Goal: Task Accomplishment & Management: Manage account settings

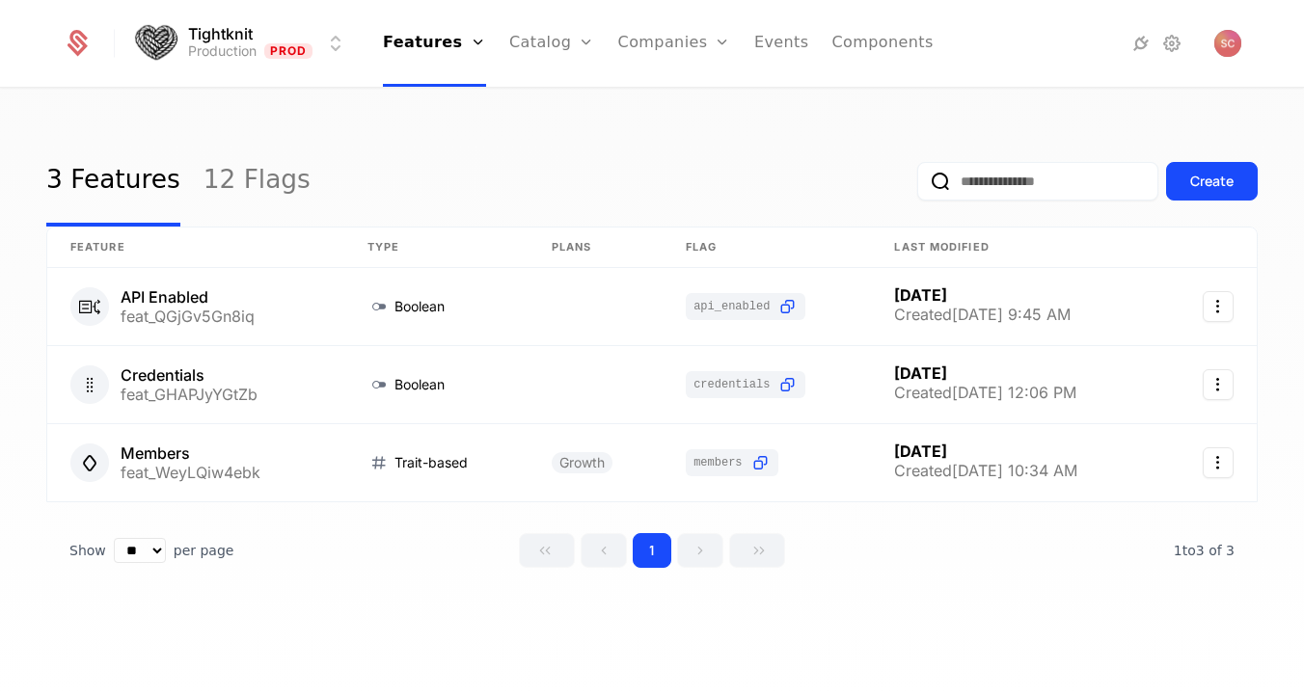
click at [642, 102] on link "Companies" at bounding box center [685, 94] width 89 height 15
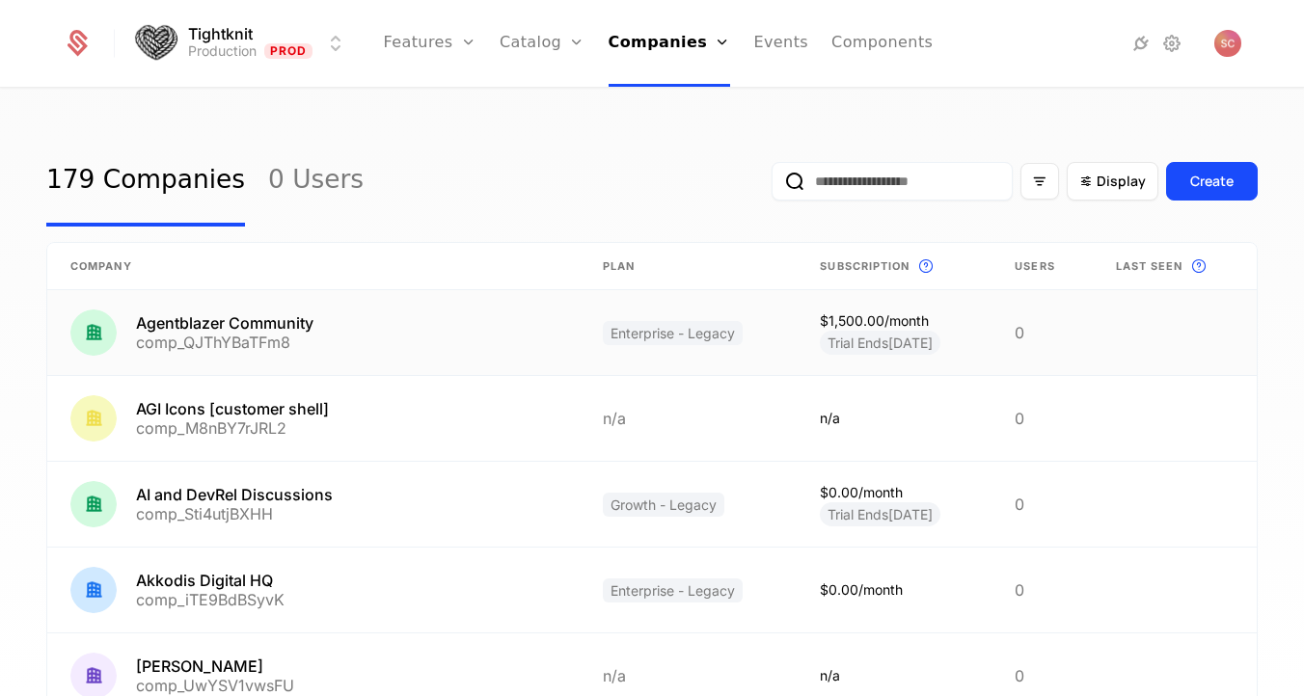
click at [224, 322] on link at bounding box center [313, 332] width 532 height 85
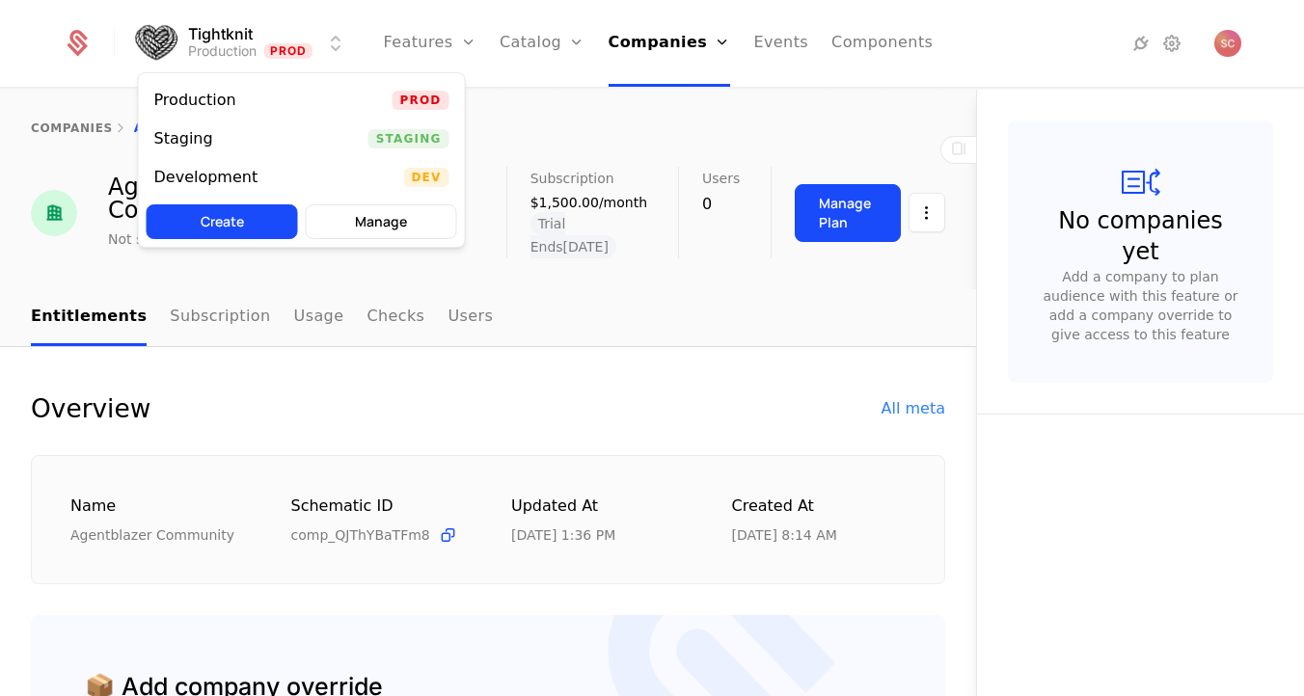
click at [329, 30] on html "Tightknit Production Prod Features Features Flags Catalog Plans Add Ons Credits…" at bounding box center [652, 348] width 1304 height 696
click at [291, 179] on div "Development Dev" at bounding box center [302, 177] width 326 height 39
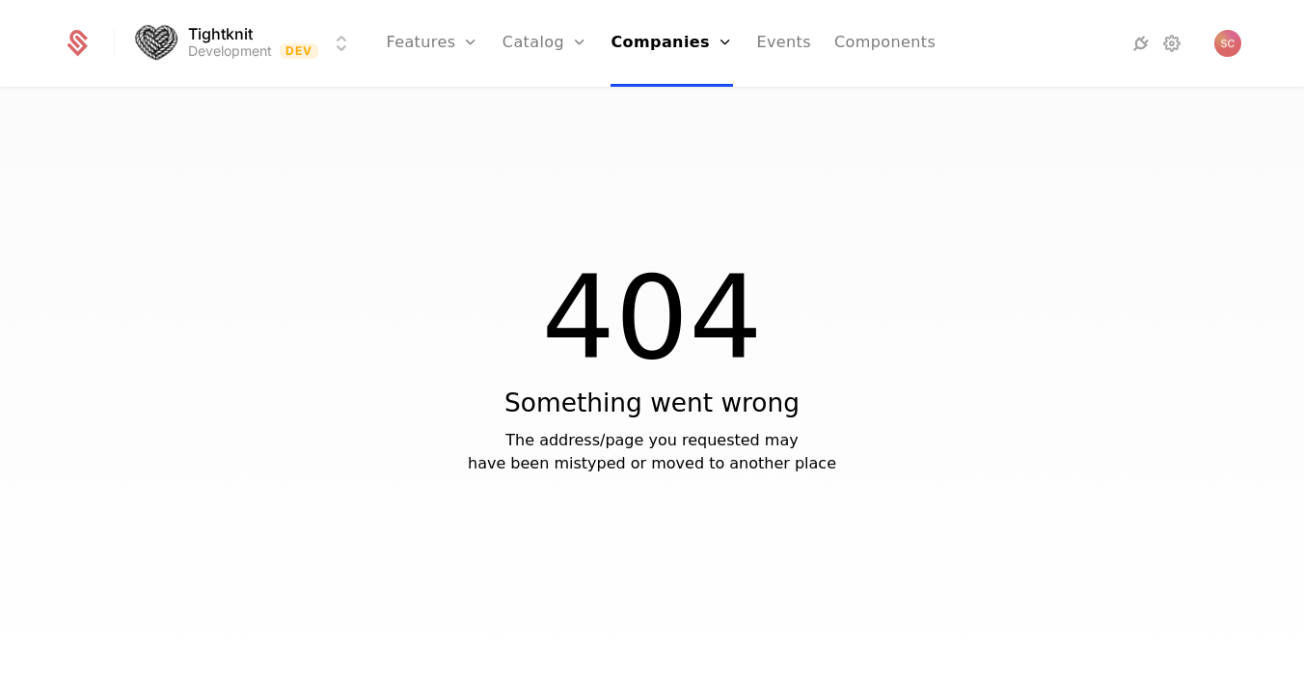
click at [667, 35] on link "Companies" at bounding box center [672, 43] width 123 height 87
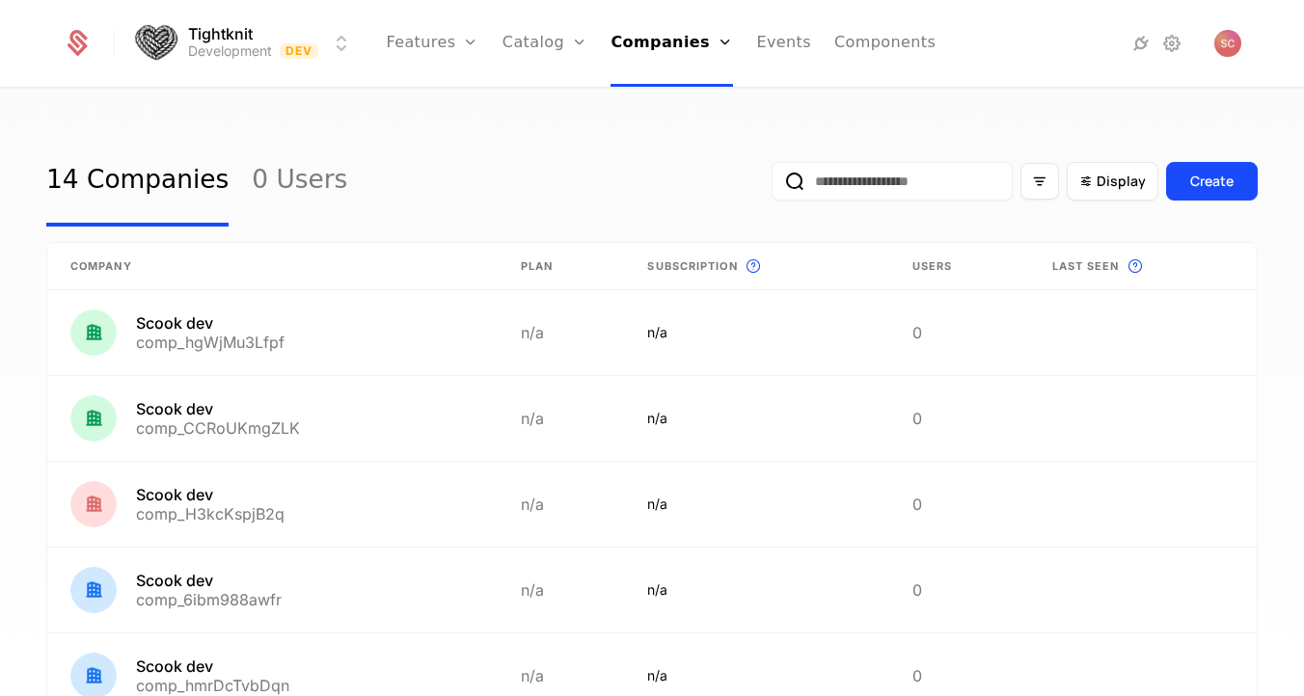
click at [476, 137] on div "14 Companies 0 Users Display Create" at bounding box center [652, 181] width 1212 height 91
click at [225, 327] on link at bounding box center [272, 332] width 450 height 85
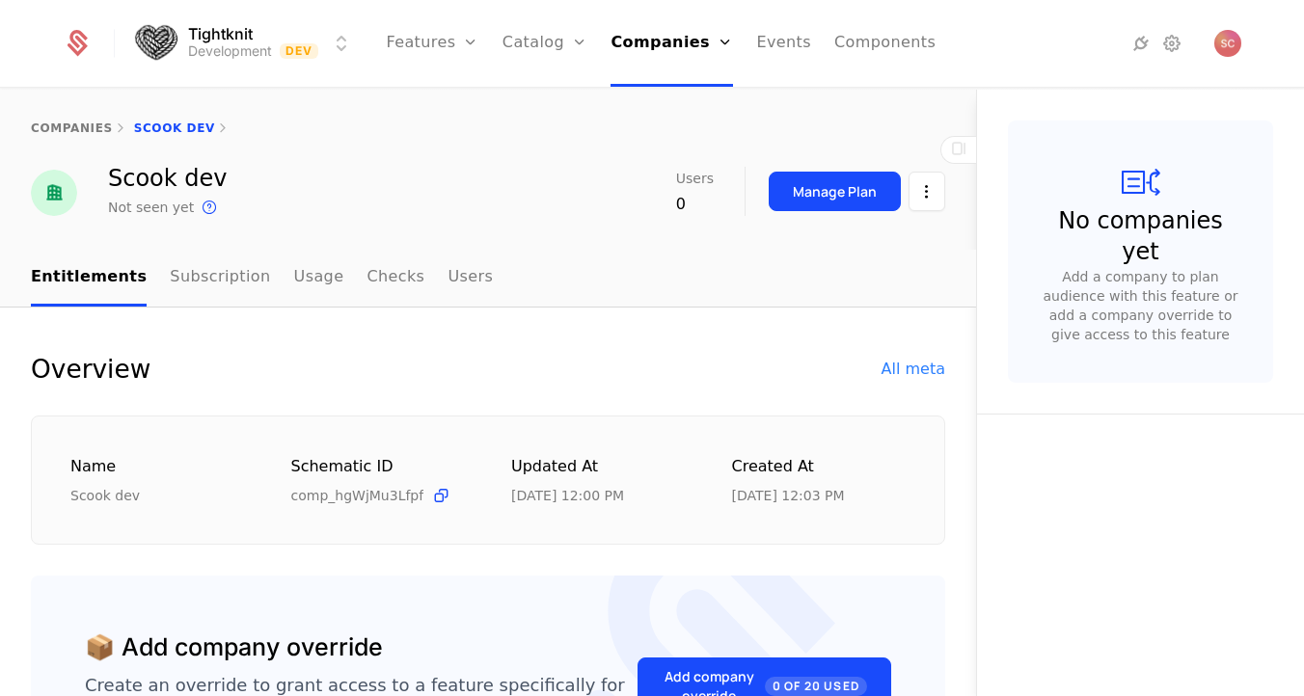
click at [967, 147] on icon at bounding box center [958, 148] width 23 height 23
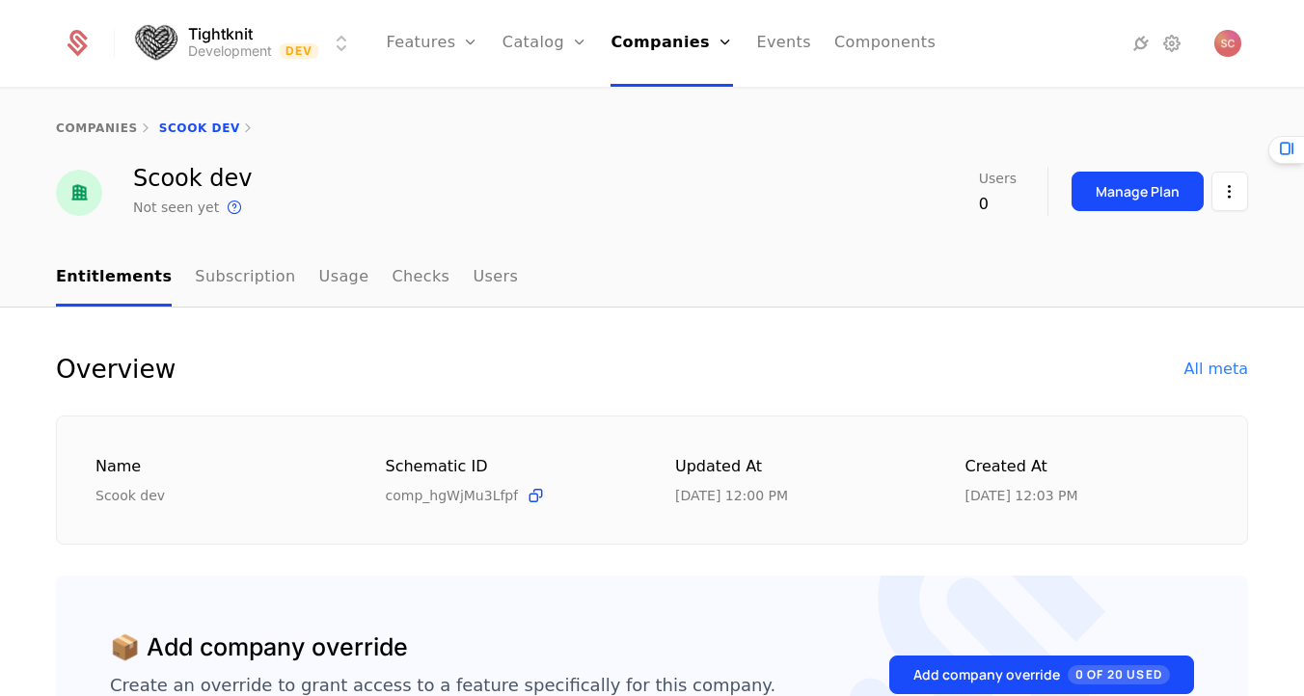
click at [1214, 192] on html "Tightknit Development Dev Features Features Flags Catalog Plans Add Ons Credits…" at bounding box center [652, 348] width 1304 height 696
click at [1187, 242] on div "Edit company" at bounding box center [1145, 248] width 135 height 27
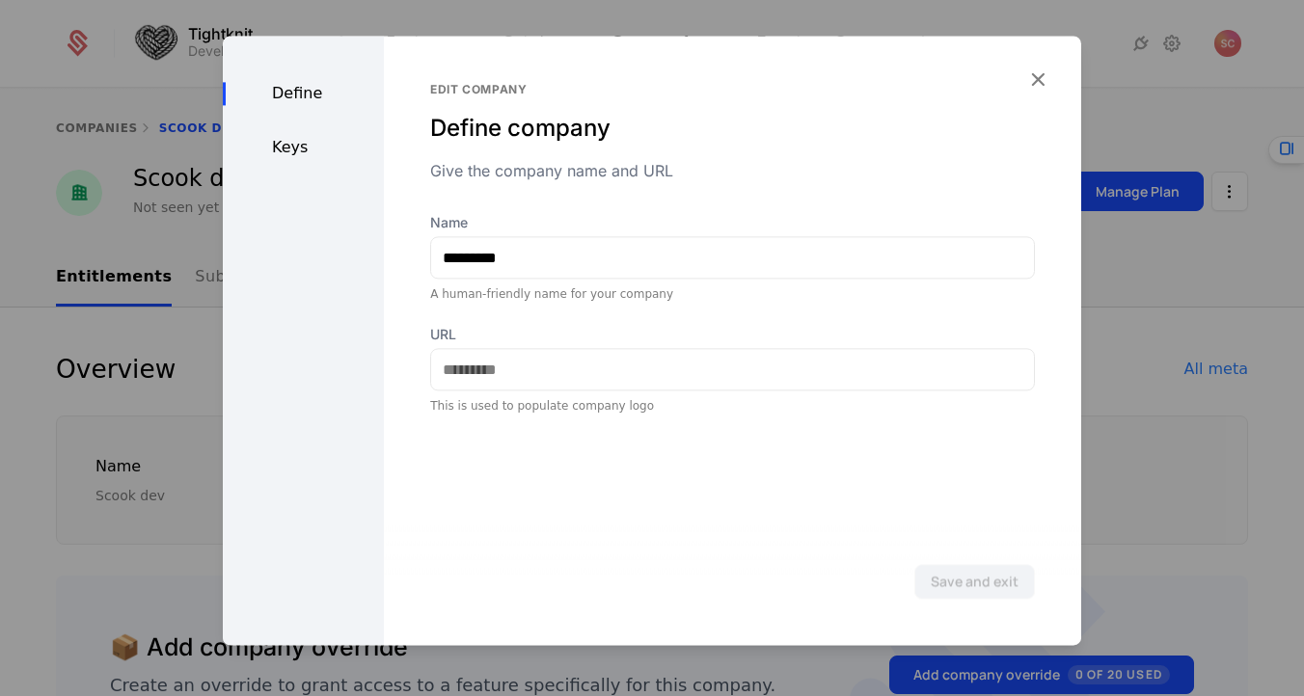
click at [293, 126] on div "Define Keys" at bounding box center [303, 341] width 161 height 610
click at [293, 128] on div "Define Keys" at bounding box center [303, 341] width 161 height 610
click at [288, 142] on div "Keys" at bounding box center [303, 147] width 161 height 23
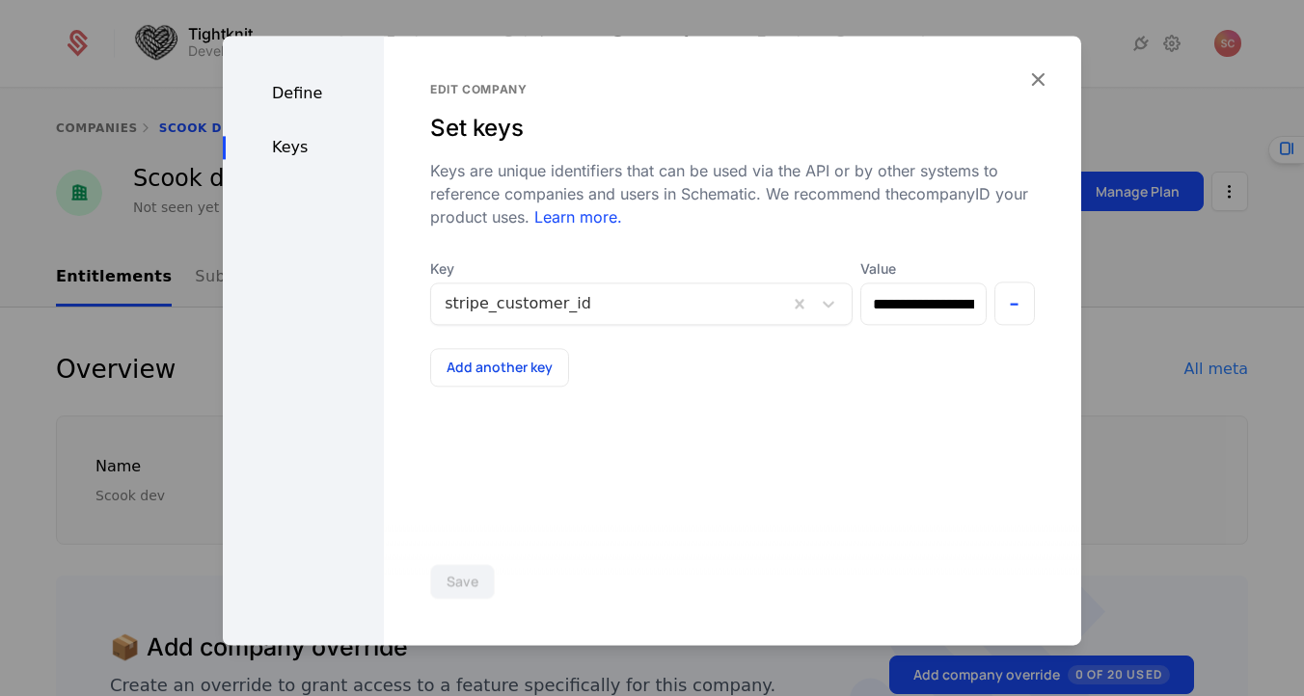
click at [1128, 285] on div at bounding box center [652, 348] width 1304 height 696
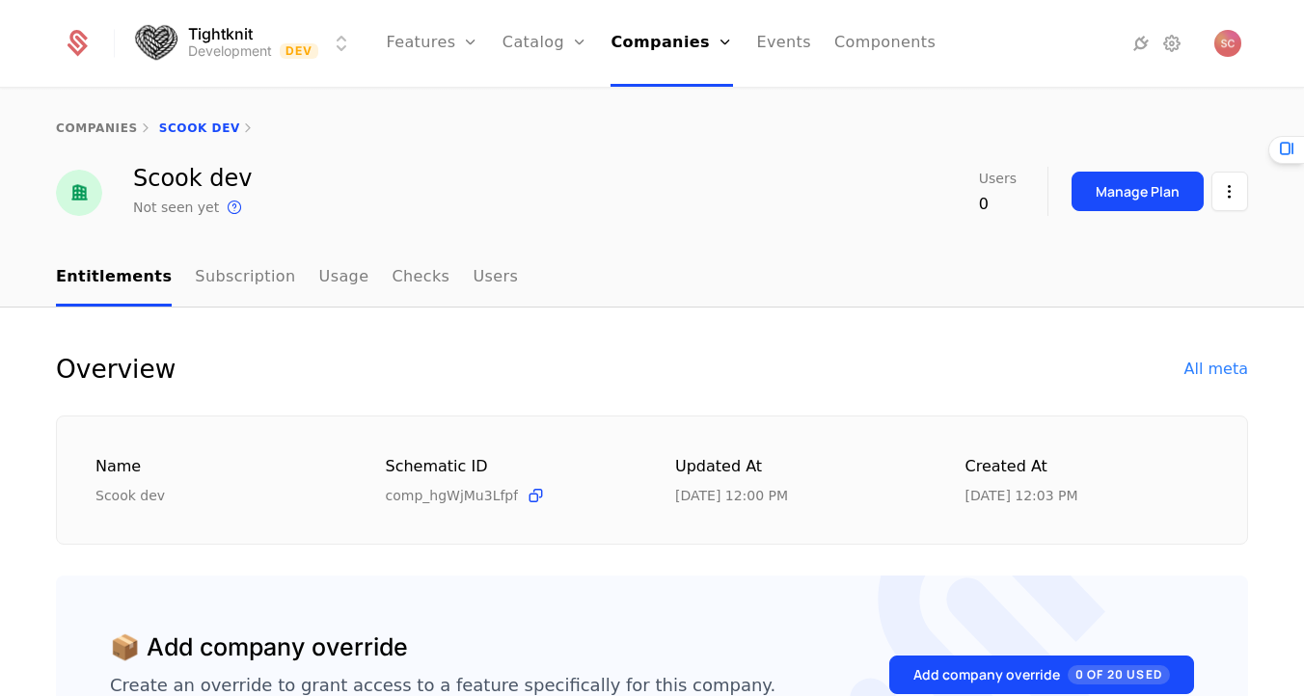
click at [874, 149] on div "companies Scook dev" at bounding box center [652, 128] width 1304 height 77
click at [668, 50] on link "Companies" at bounding box center [672, 43] width 123 height 87
click at [811, 232] on div "companies Scook dev Scook dev Not seen yet This is the date a track or identify…" at bounding box center [652, 170] width 1304 height 160
click at [1224, 193] on html "Tightknit Development Dev Features Features Flags Catalog Plans Add Ons Credits…" at bounding box center [652, 348] width 1304 height 696
click at [1174, 246] on div "Edit company" at bounding box center [1138, 248] width 120 height 27
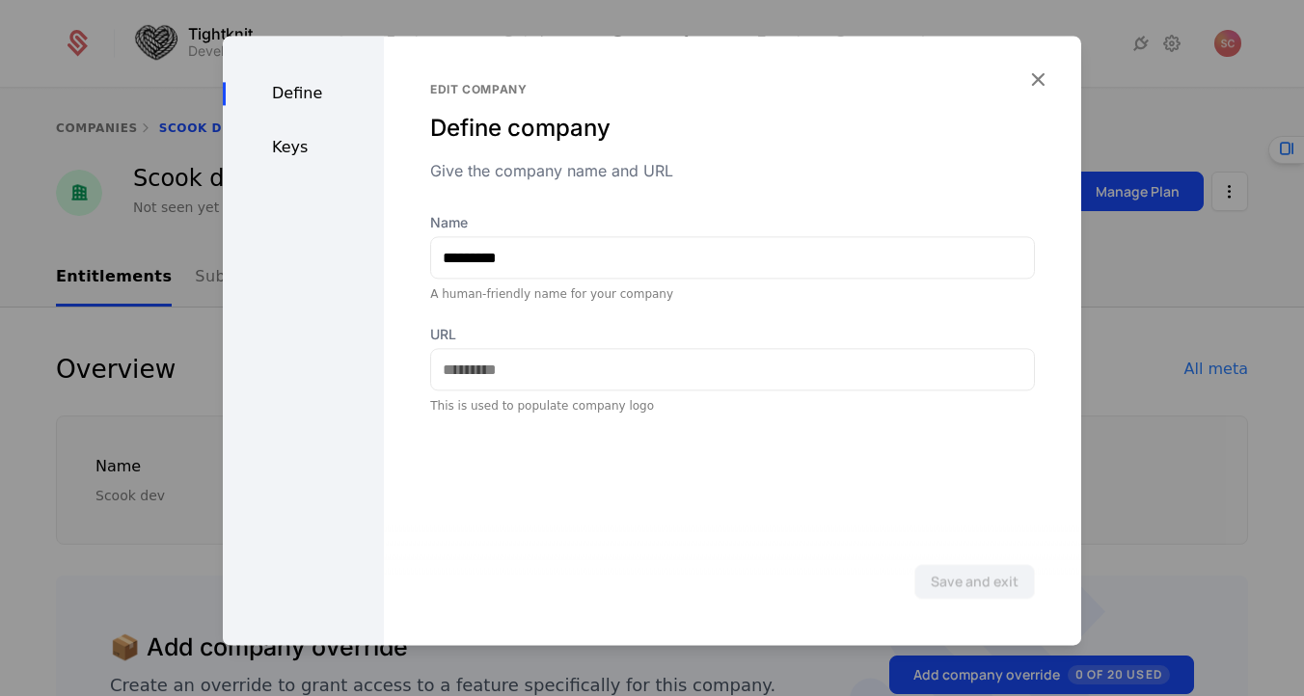
click at [310, 140] on div "Keys" at bounding box center [303, 147] width 161 height 23
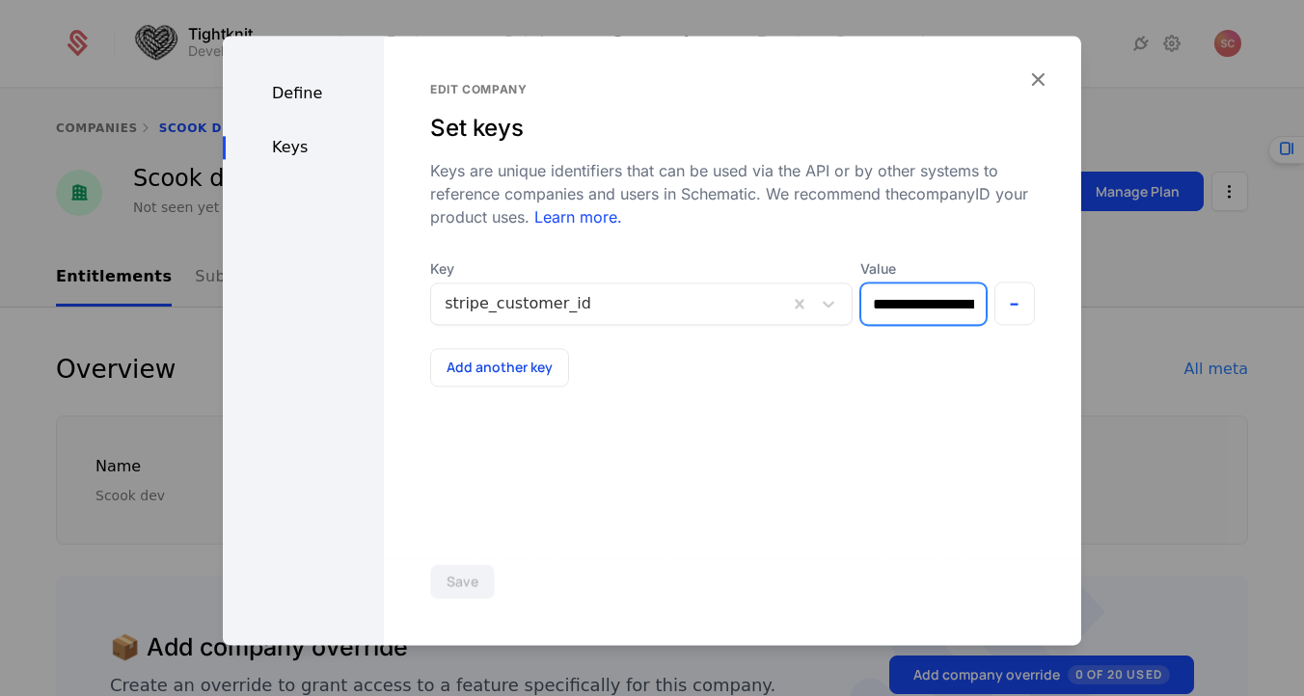
scroll to position [0, 49]
drag, startPoint x: 908, startPoint y: 312, endPoint x: 1022, endPoint y: 313, distance: 114.8
click at [1022, 313] on div "**********" at bounding box center [732, 292] width 605 height 66
click at [936, 188] on div "Keys are unique identifiers that can be used via the API or by other systems to…" at bounding box center [732, 193] width 605 height 69
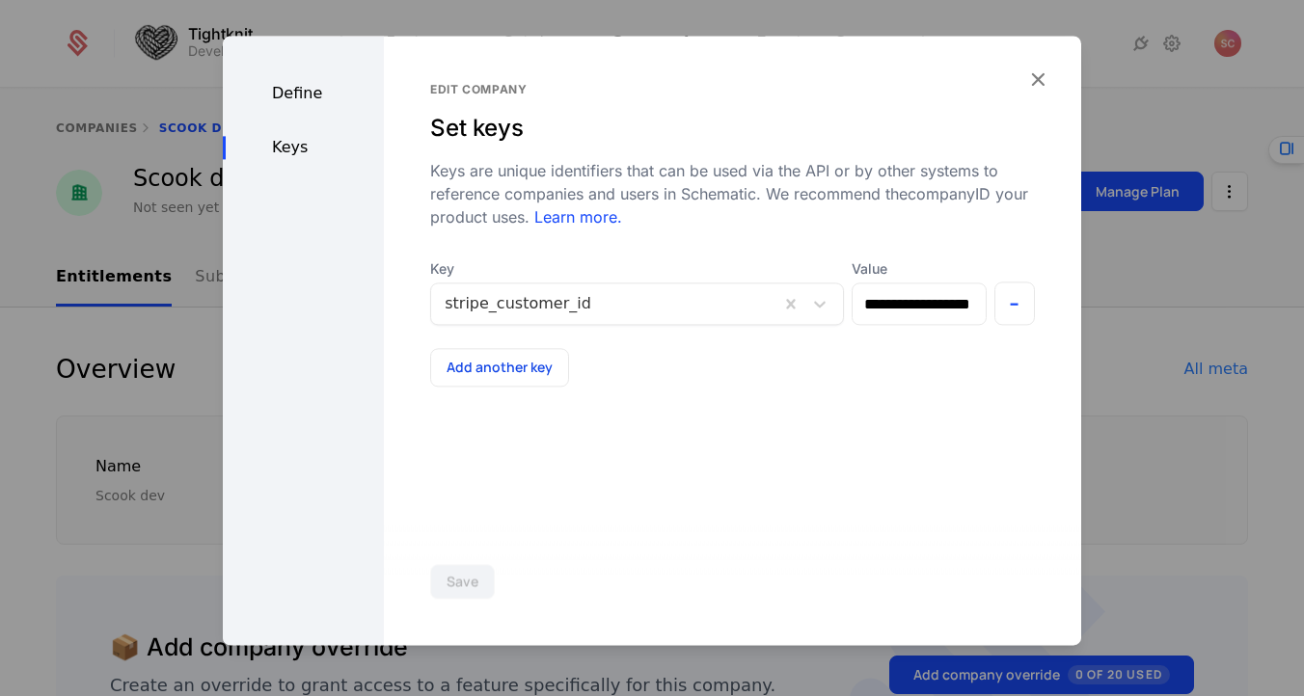
click at [1036, 77] on icon "button" at bounding box center [1037, 79] width 25 height 25
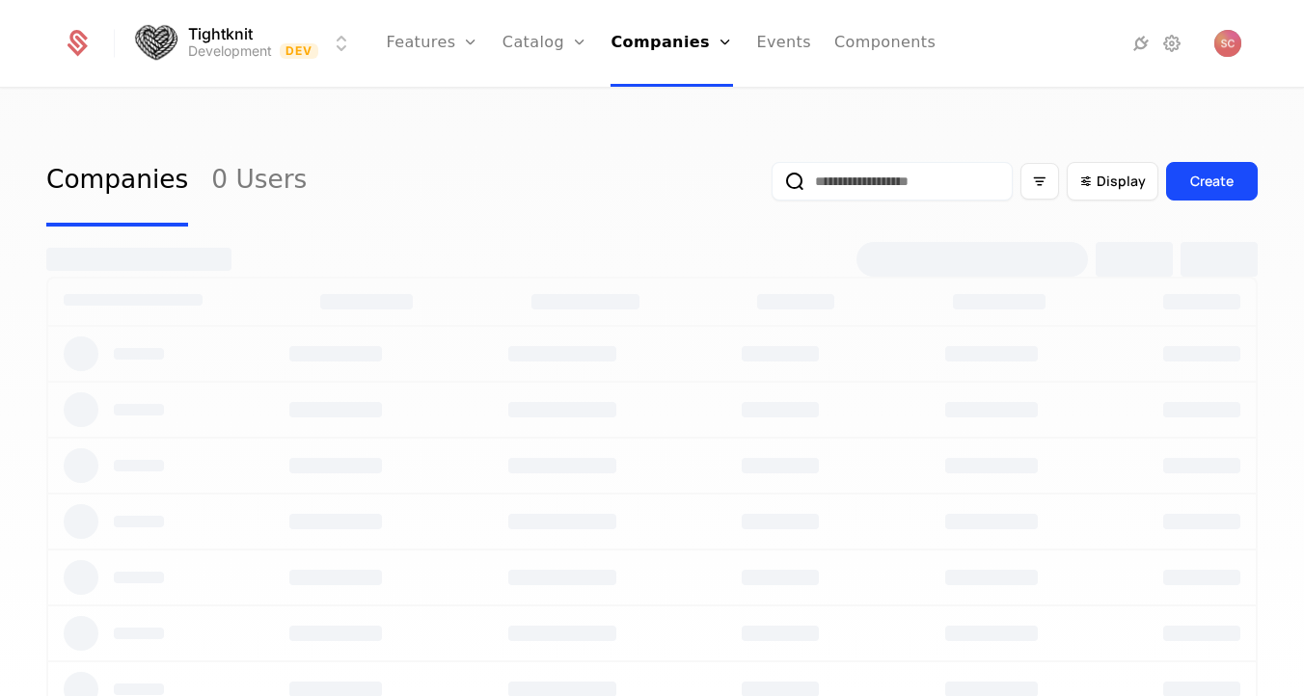
click at [329, 42] on html "Tightknit Development Dev Features Features Flags Catalog Plans Add Ons Credits…" at bounding box center [652, 348] width 1304 height 696
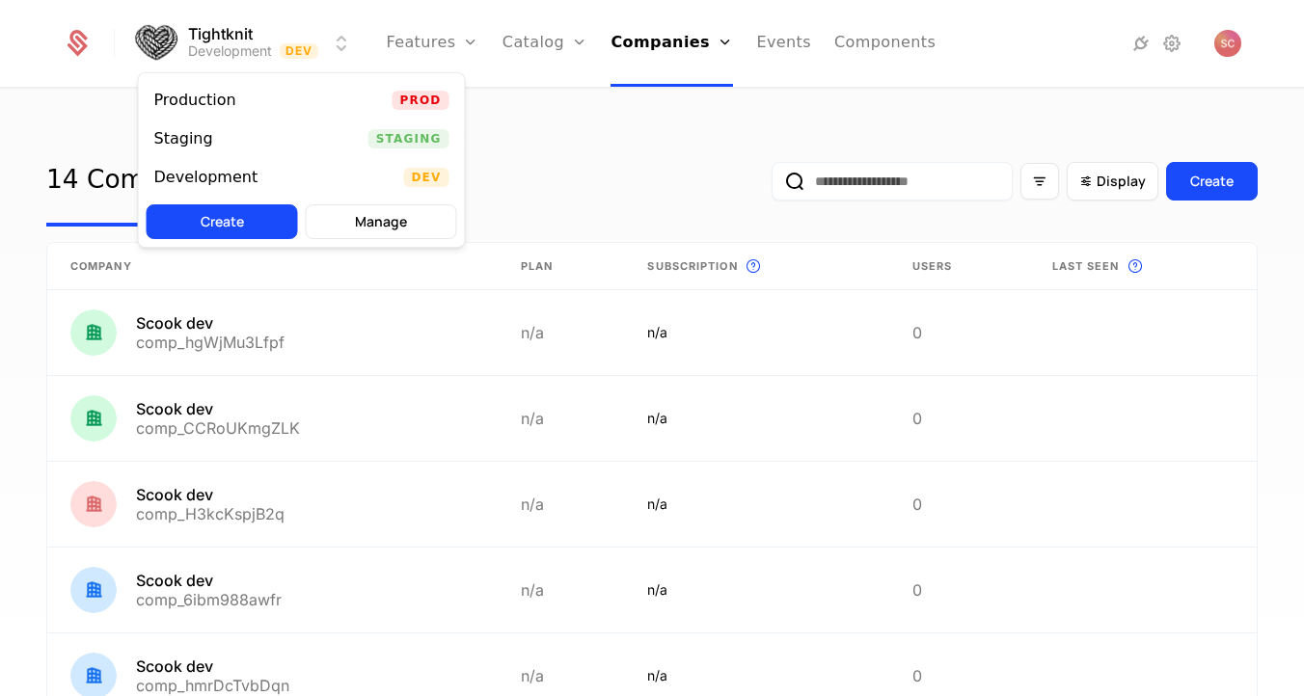
click at [303, 100] on div "Production Prod" at bounding box center [302, 100] width 326 height 39
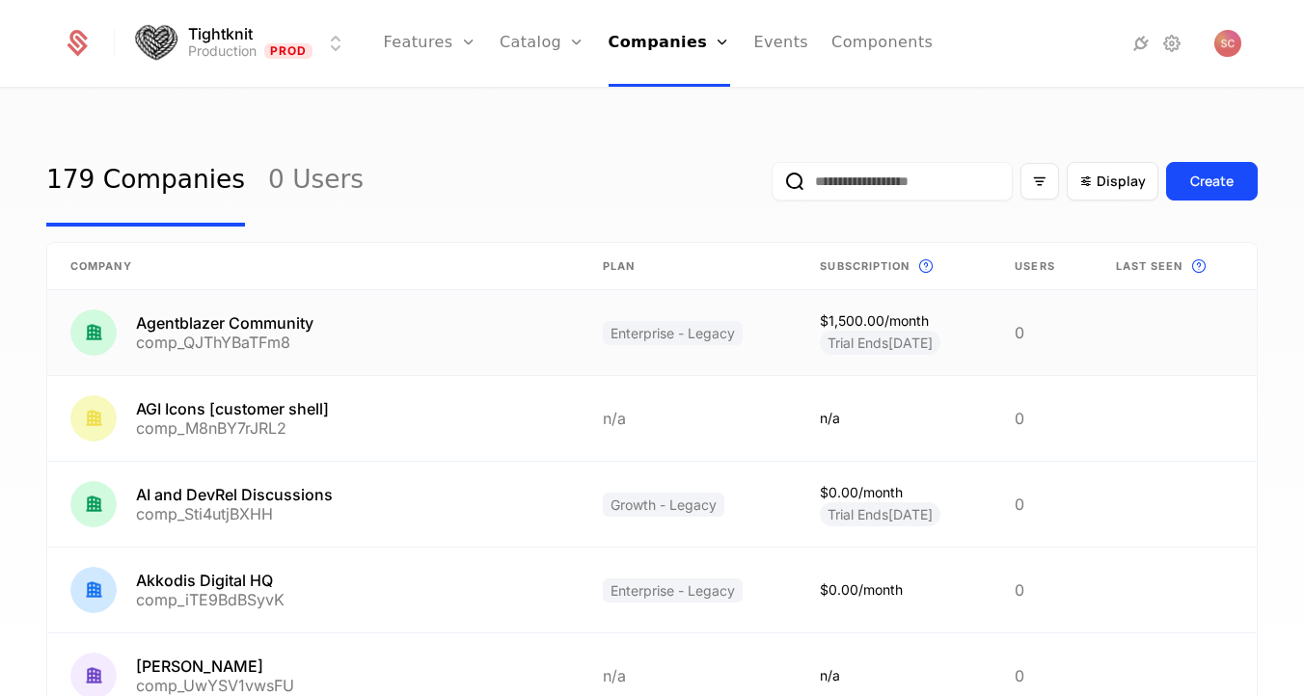
click at [233, 309] on link at bounding box center [313, 332] width 532 height 85
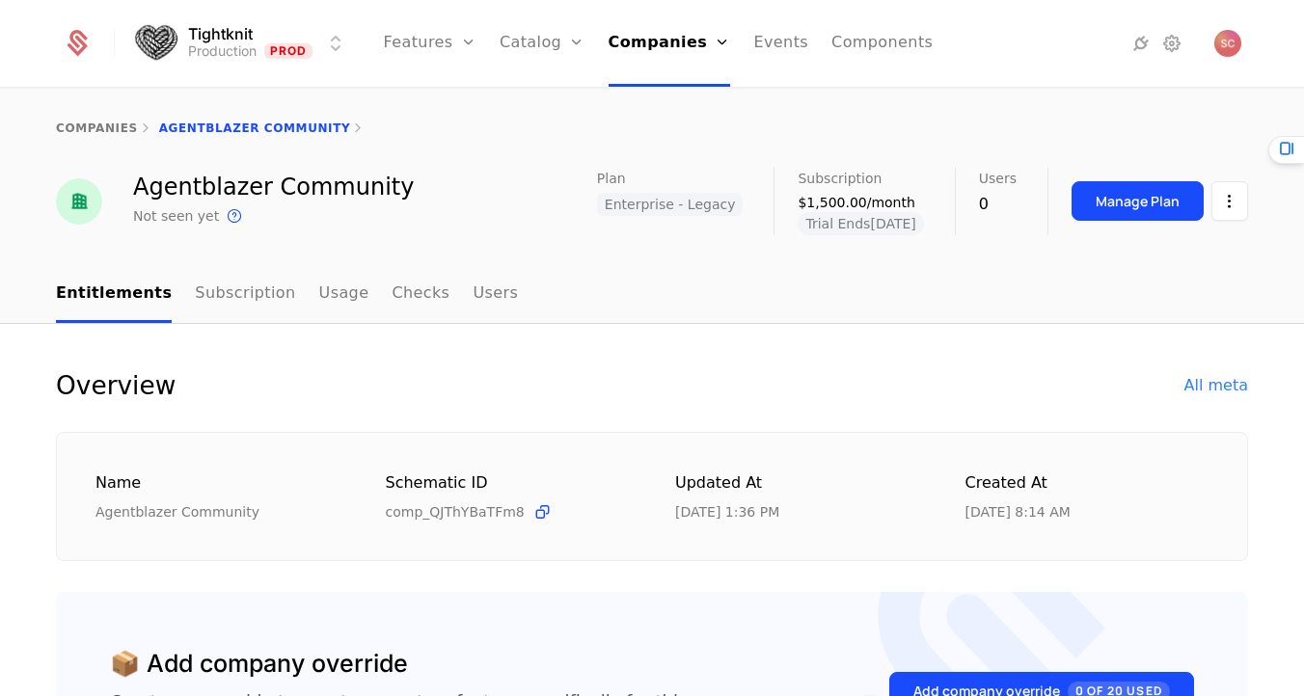
click at [1239, 192] on html "Tightknit Production Prod Features Features Flags Catalog Plans Add Ons Credits…" at bounding box center [652, 348] width 1304 height 696
click at [1200, 245] on div "Edit company" at bounding box center [1157, 258] width 158 height 27
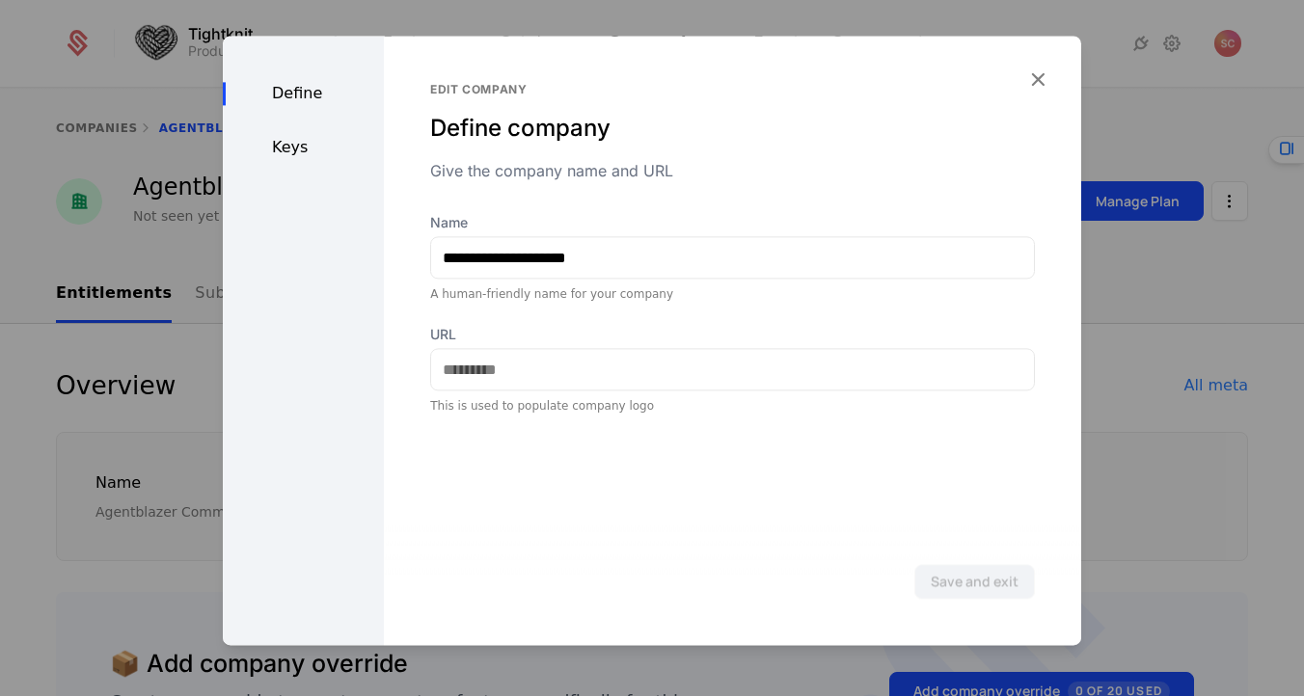
click at [287, 150] on div "Keys" at bounding box center [303, 147] width 161 height 23
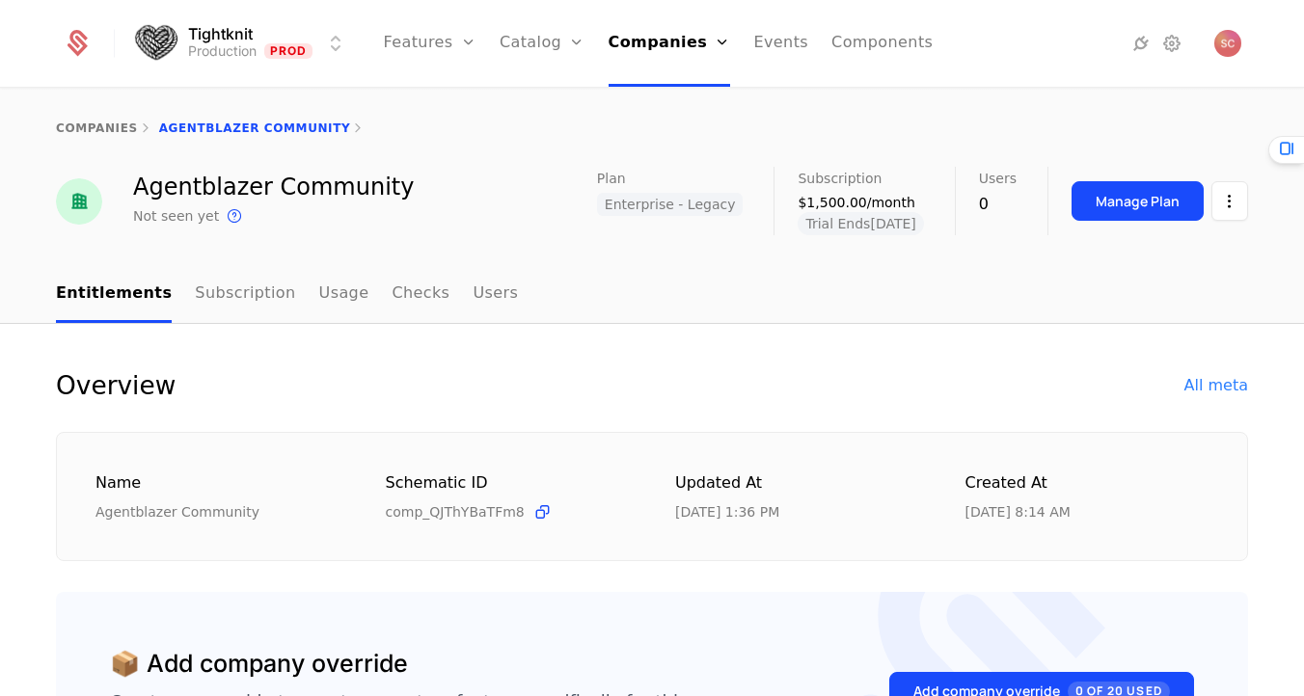
click at [856, 84] on link "Components" at bounding box center [881, 43] width 101 height 87
click at [753, 115] on div "companies Agentblazer Community" at bounding box center [652, 128] width 1304 height 77
click at [769, 372] on div "Overview All meta" at bounding box center [652, 385] width 1192 height 31
click at [1124, 54] on div at bounding box center [1075, 43] width 215 height 23
click at [1127, 51] on div at bounding box center [1075, 43] width 215 height 23
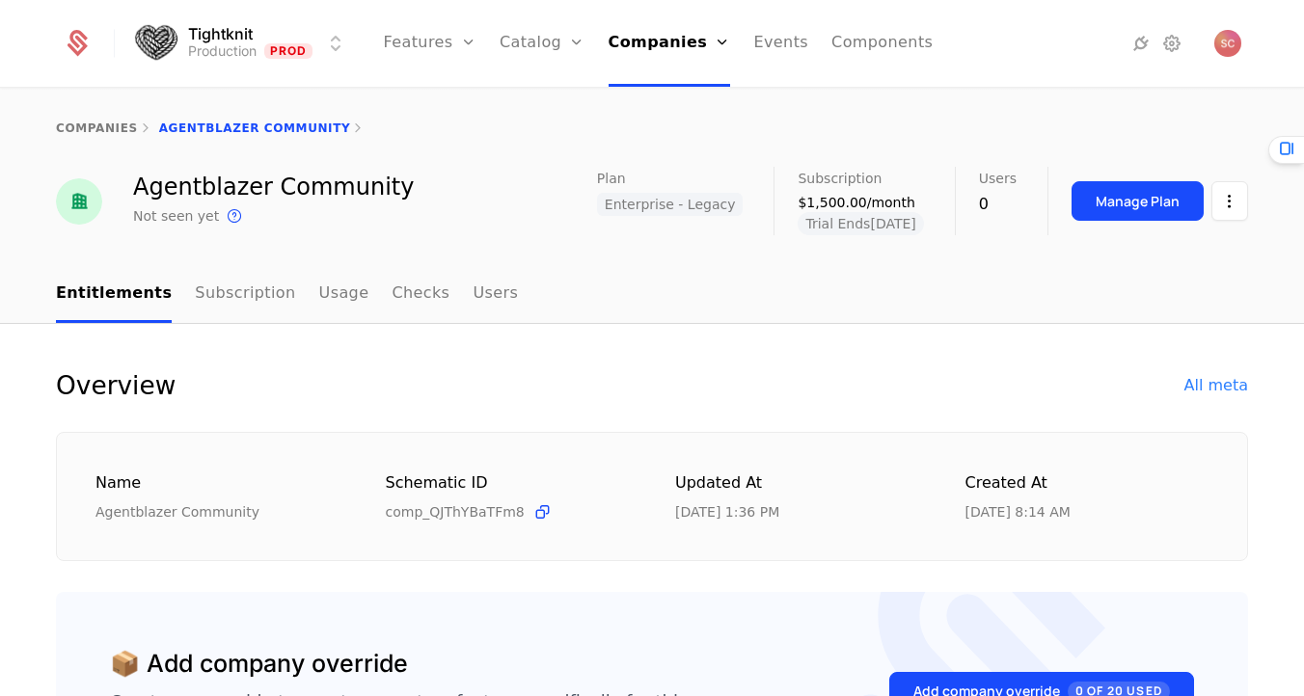
click at [1135, 46] on icon at bounding box center [1141, 43] width 23 height 23
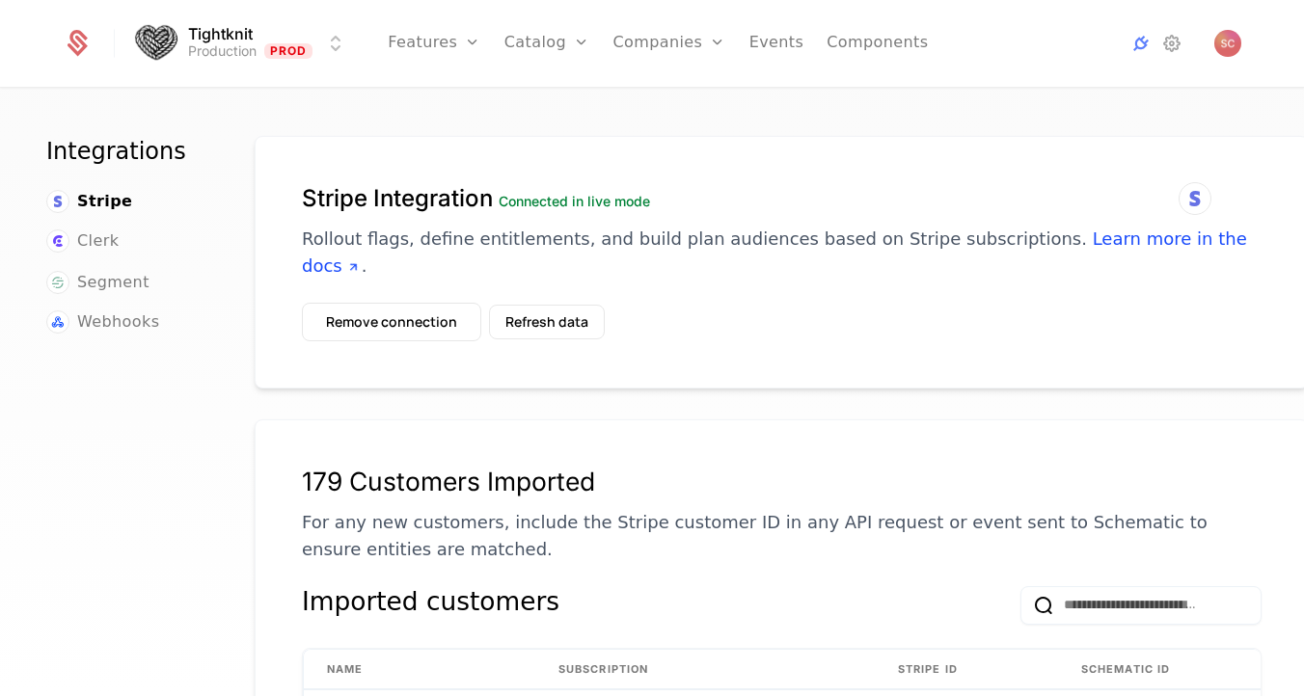
click at [138, 311] on span "Webhooks" at bounding box center [118, 322] width 82 height 23
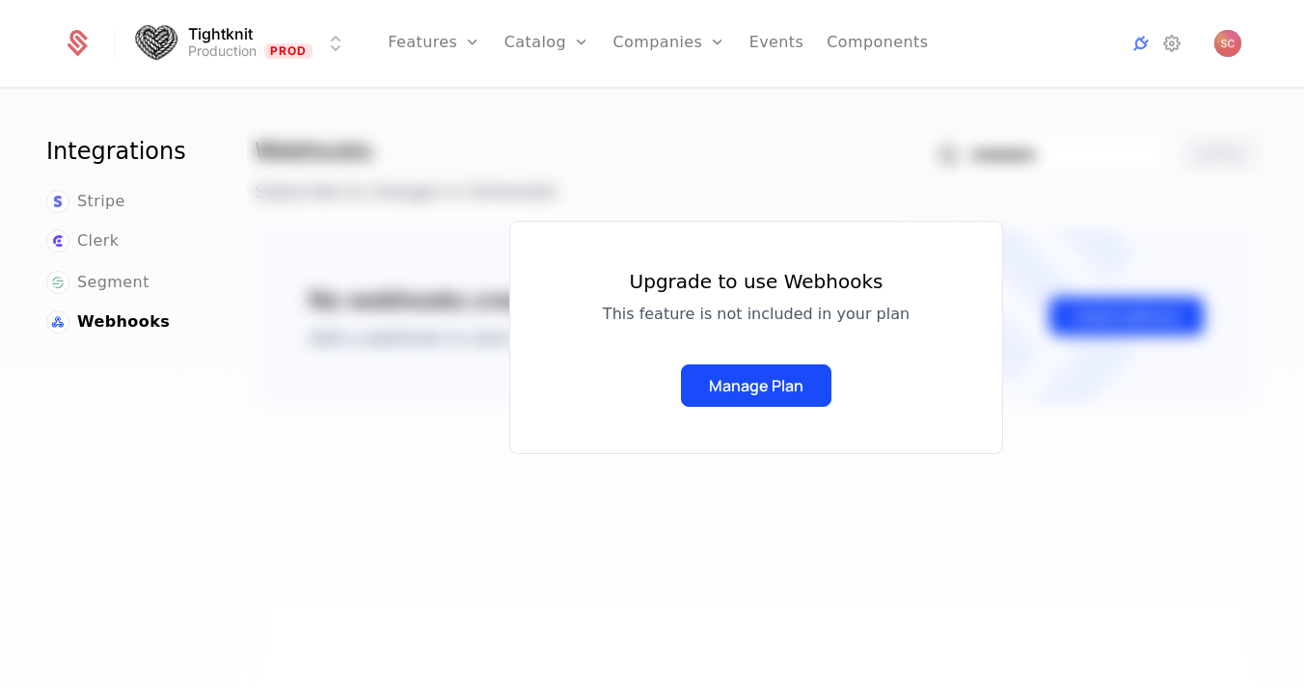
click at [828, 344] on div "Upgrade to use Webhooks This feature is not included in your plan Manage Plan" at bounding box center [756, 337] width 307 height 139
click at [773, 385] on button "Manage Plan" at bounding box center [756, 386] width 150 height 42
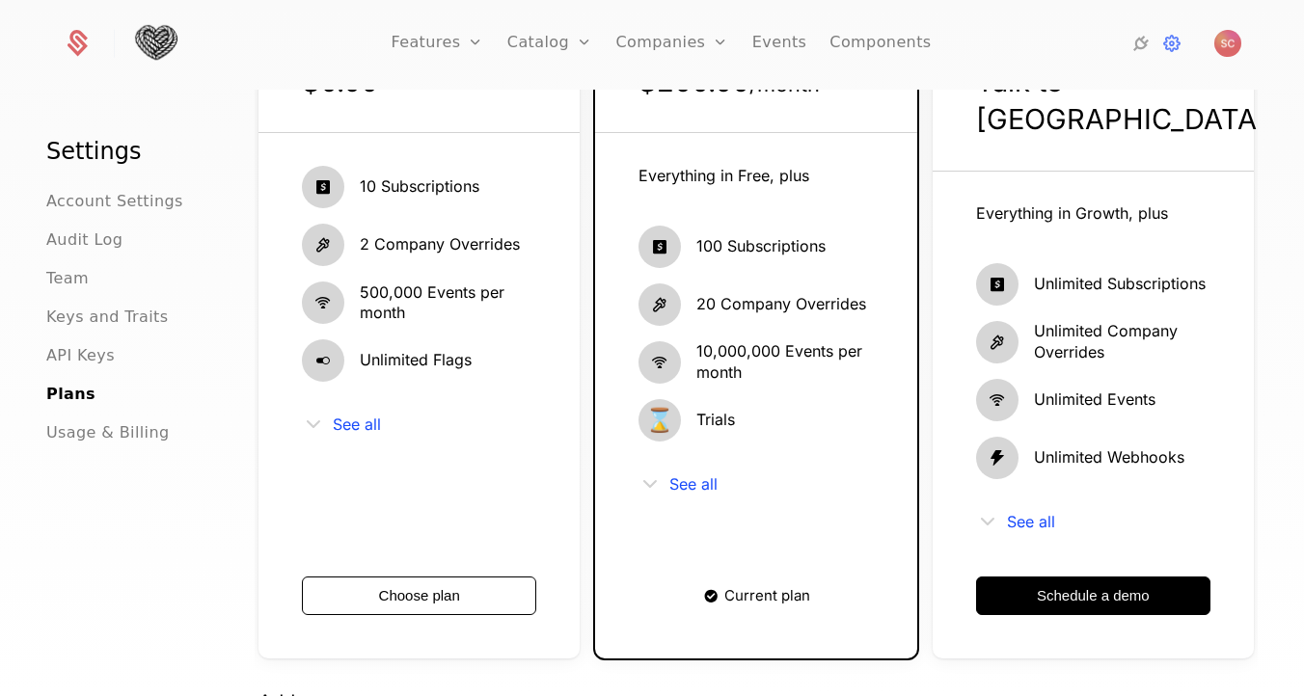
scroll to position [301, 0]
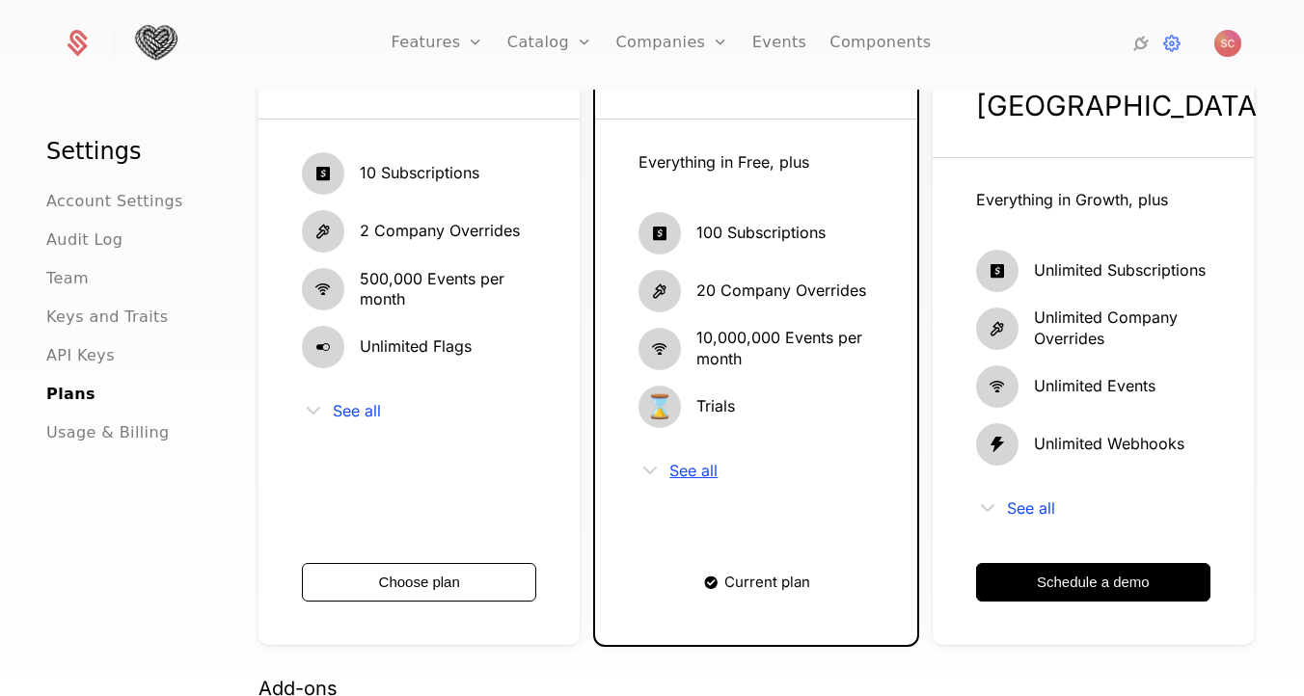
click at [686, 465] on span "See all" at bounding box center [693, 470] width 48 height 15
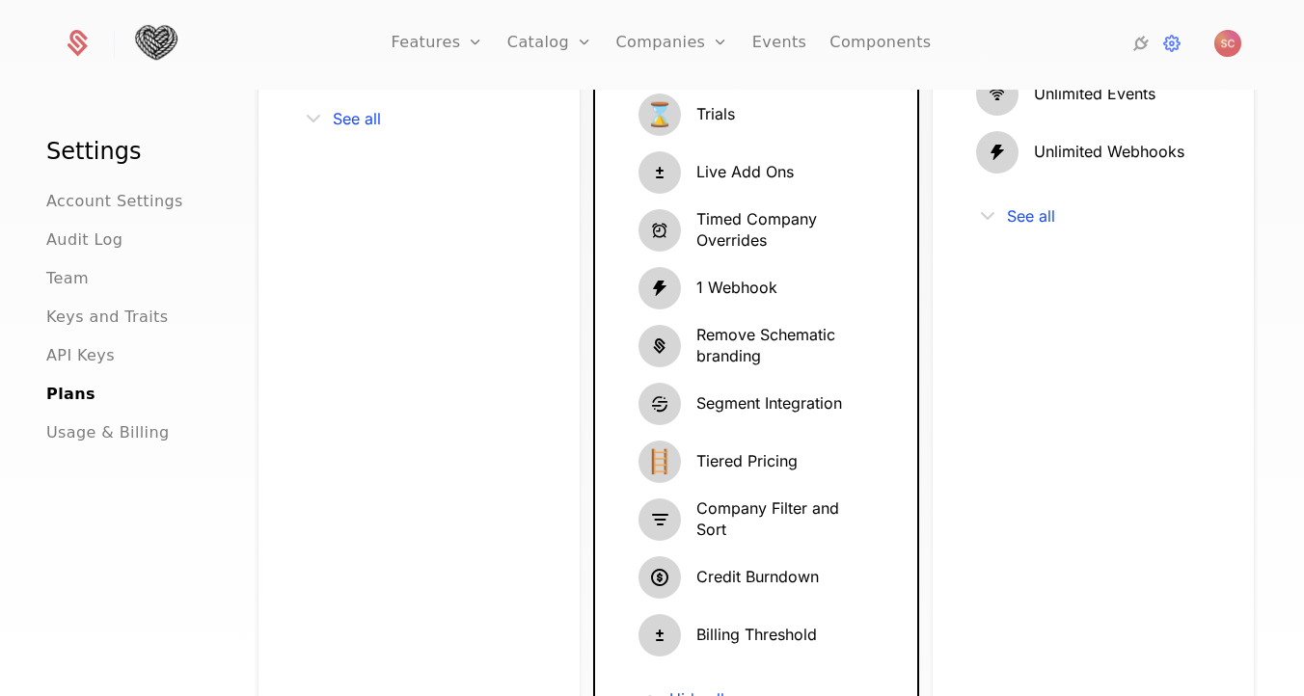
scroll to position [596, 0]
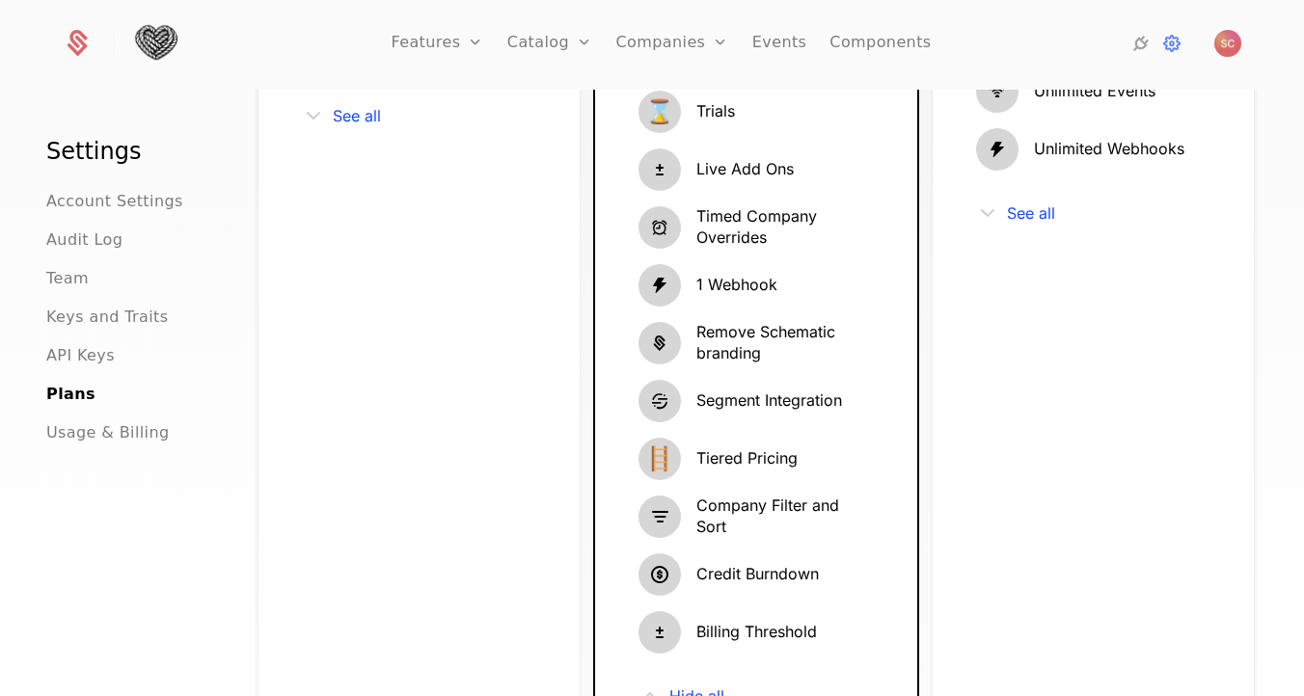
click at [734, 277] on span "1 Webhook" at bounding box center [736, 285] width 81 height 21
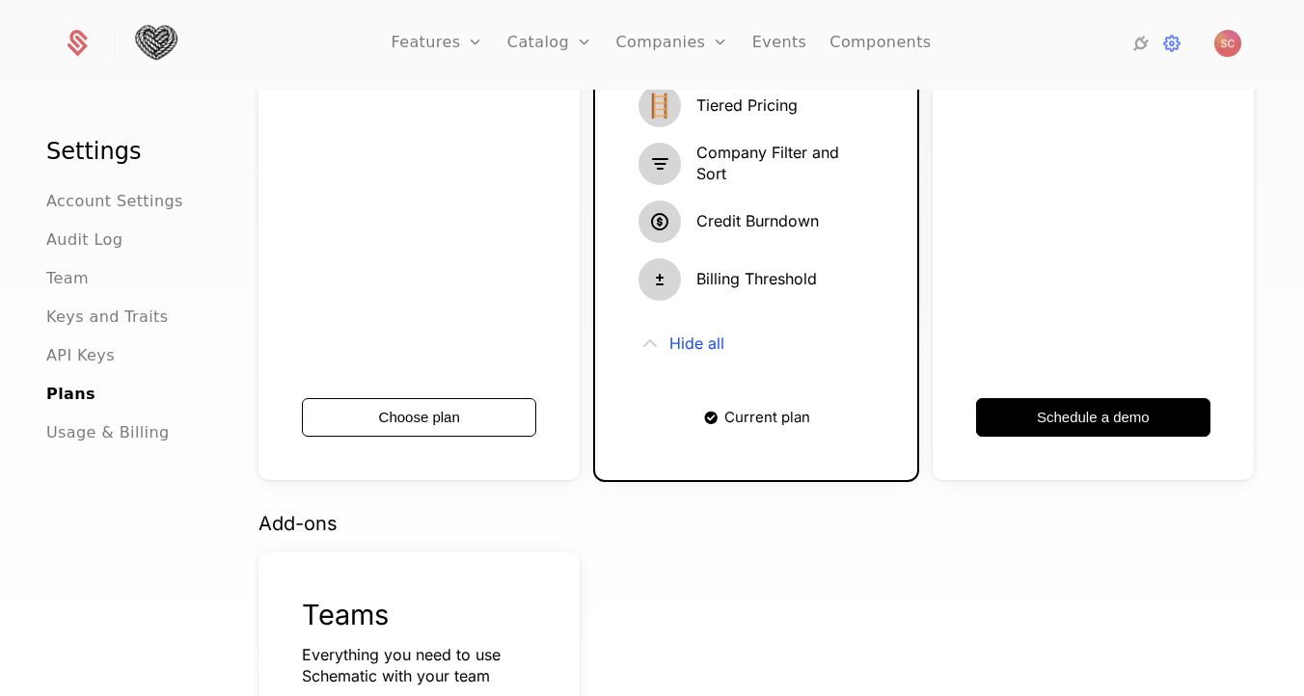
scroll to position [0, 0]
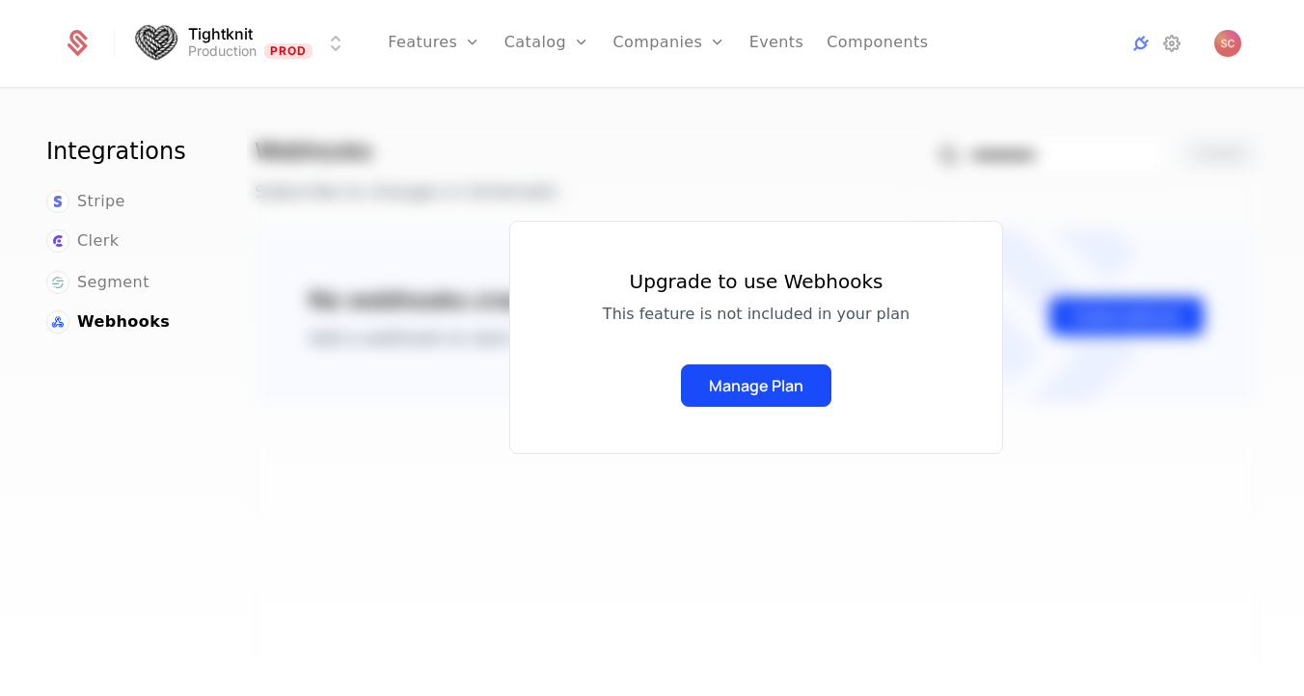
click at [737, 181] on div "Upgrade to use Webhooks This feature is not included in your plan Manage Plan" at bounding box center [756, 421] width 1019 height 586
